Goal: Information Seeking & Learning: Learn about a topic

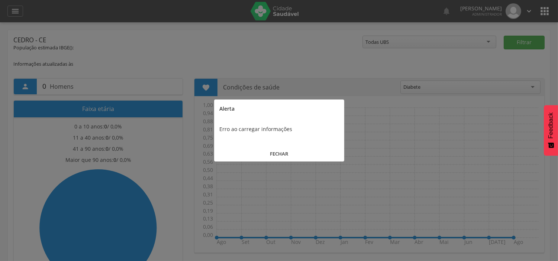
click at [274, 158] on button "FECHAR" at bounding box center [279, 154] width 130 height 16
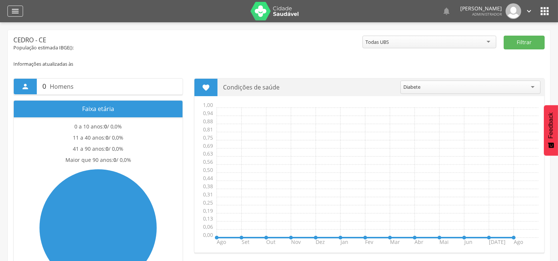
click at [11, 9] on icon "" at bounding box center [15, 11] width 9 height 9
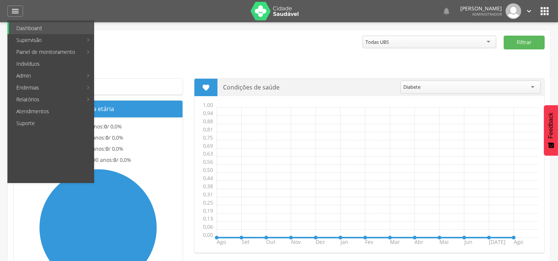
drag, startPoint x: 222, startPoint y: 54, endPoint x: 239, endPoint y: 66, distance: 21.0
click at [222, 54] on link "Acompanhamento PNCD" at bounding box center [222, 52] width 84 height 12
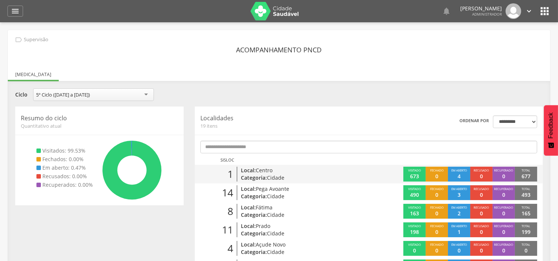
click at [249, 175] on p "Categoria: Cidade" at bounding box center [297, 177] width 113 height 7
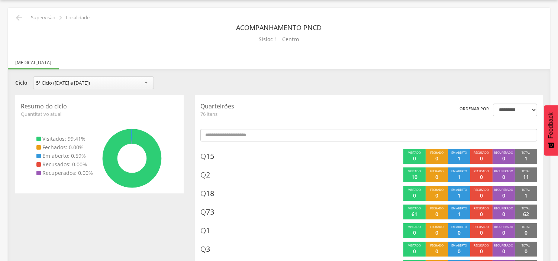
scroll to position [82, 0]
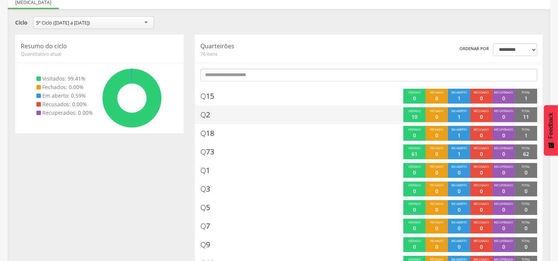
click at [240, 116] on div "Q 2" at bounding box center [279, 114] width 159 height 15
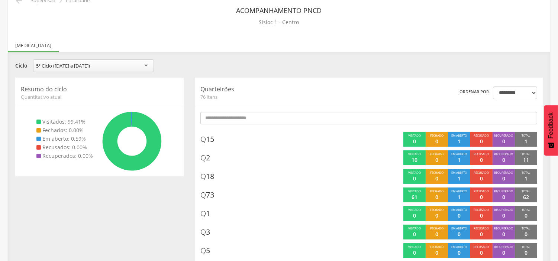
scroll to position [0, 0]
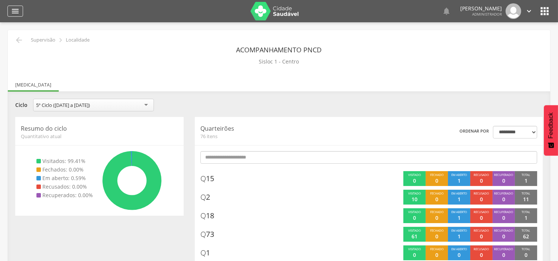
click at [15, 6] on div "" at bounding box center [15, 11] width 16 height 11
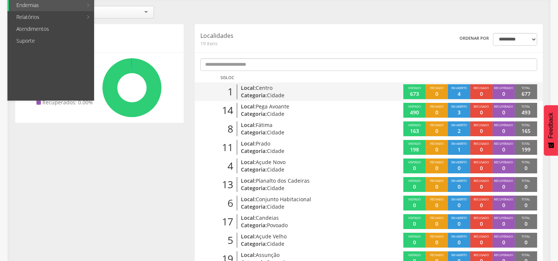
click at [262, 99] on div "1 Local: Centro Categoria: Cidade Visitado 673 Fechado 0 Em aberto 4 Recusado 0…" at bounding box center [369, 91] width 348 height 19
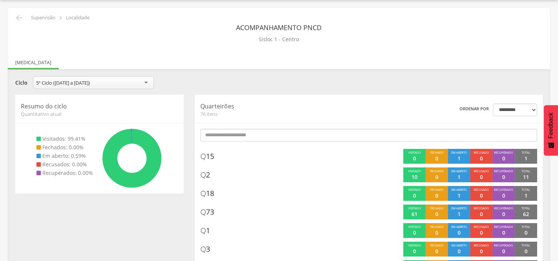
scroll to position [82, 0]
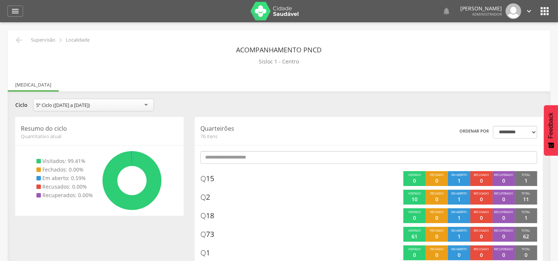
click at [545, 11] on icon "" at bounding box center [544, 11] width 12 height 12
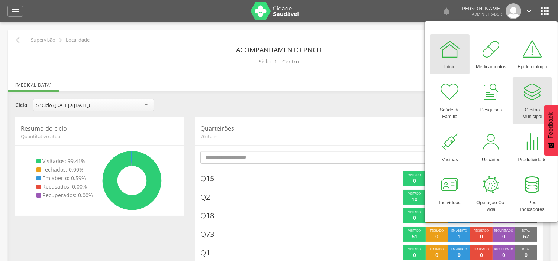
click at [524, 95] on div at bounding box center [532, 92] width 22 height 22
